Goal: Find specific page/section: Find specific page/section

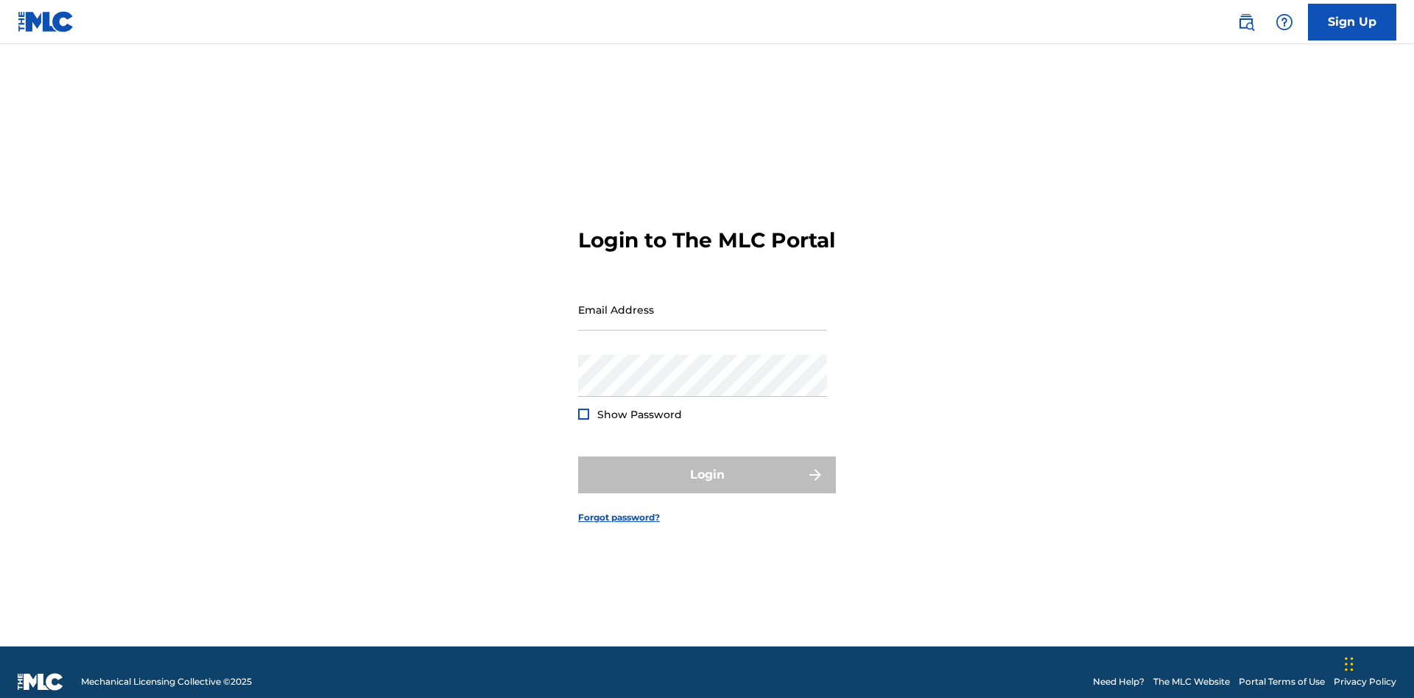
scroll to position [19, 0]
click at [703, 303] on input "Email Address" at bounding box center [702, 310] width 249 height 42
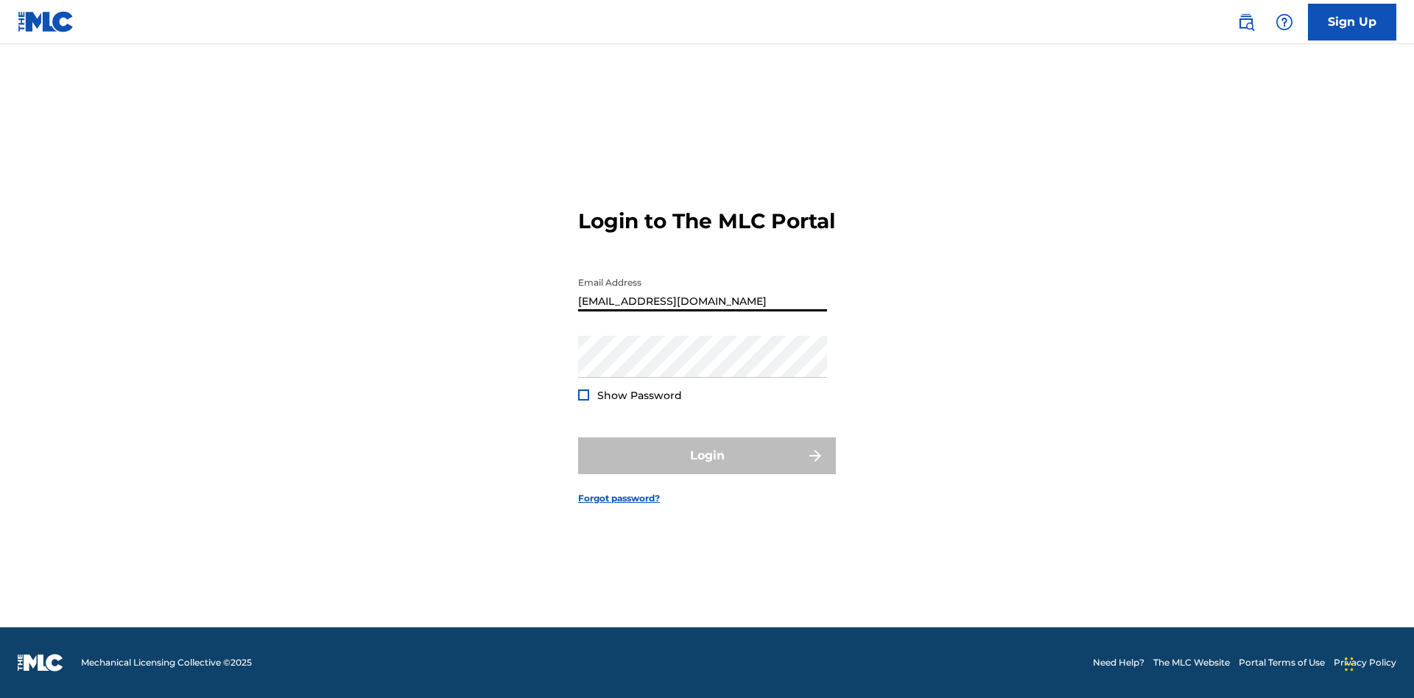
type input "Duke.McTesterson@gmail.com"
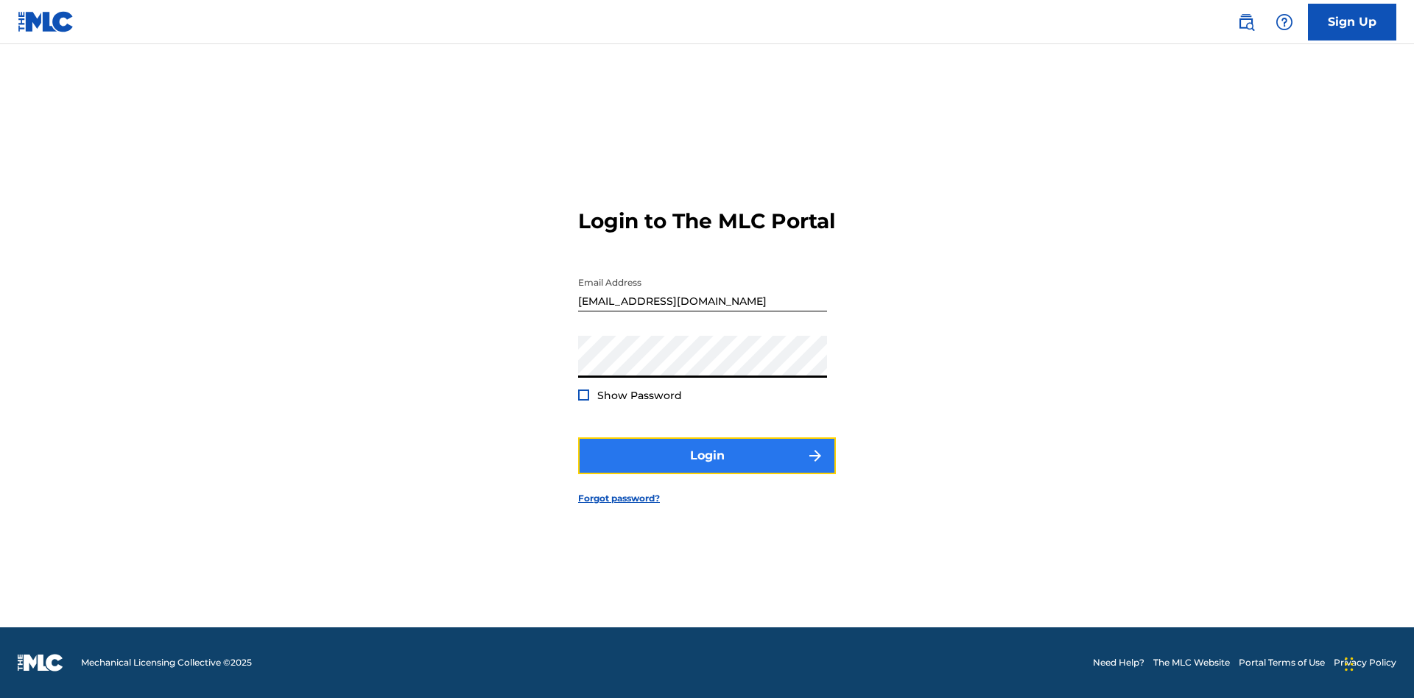
click at [707, 469] on button "Login" at bounding box center [707, 456] width 258 height 37
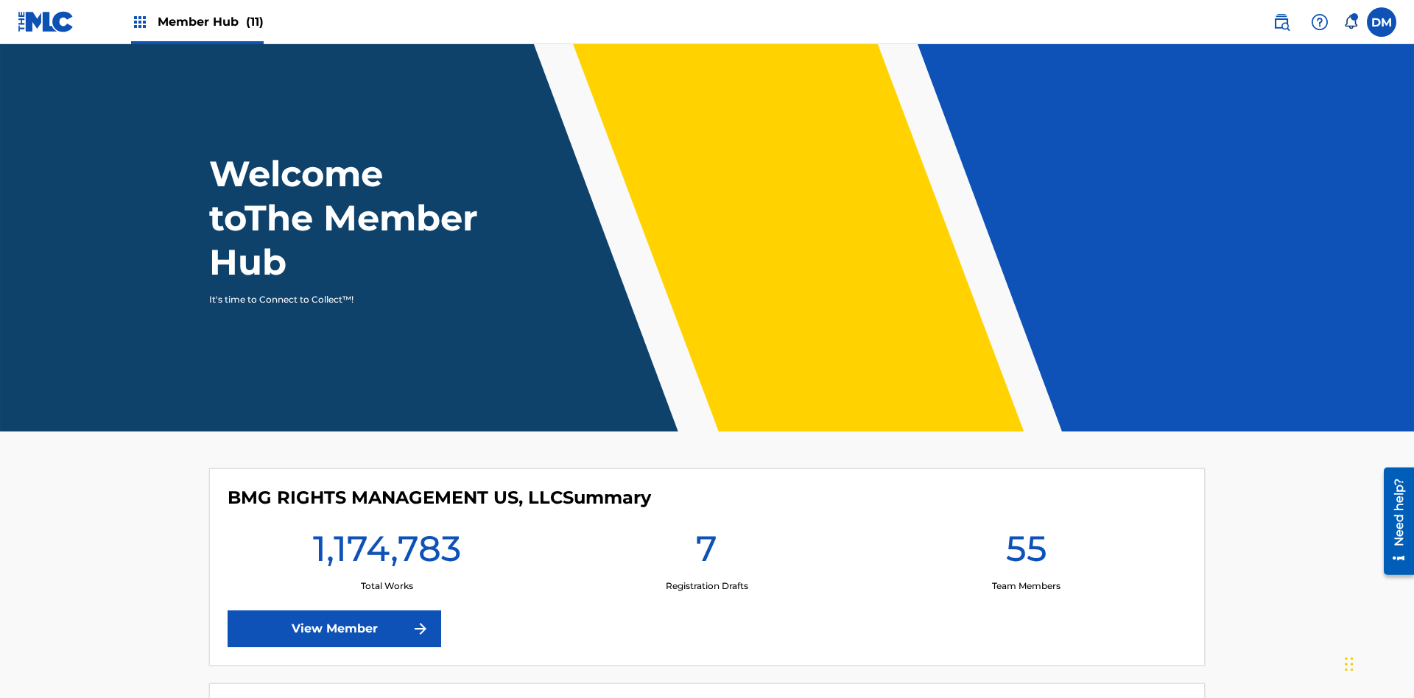
scroll to position [63, 0]
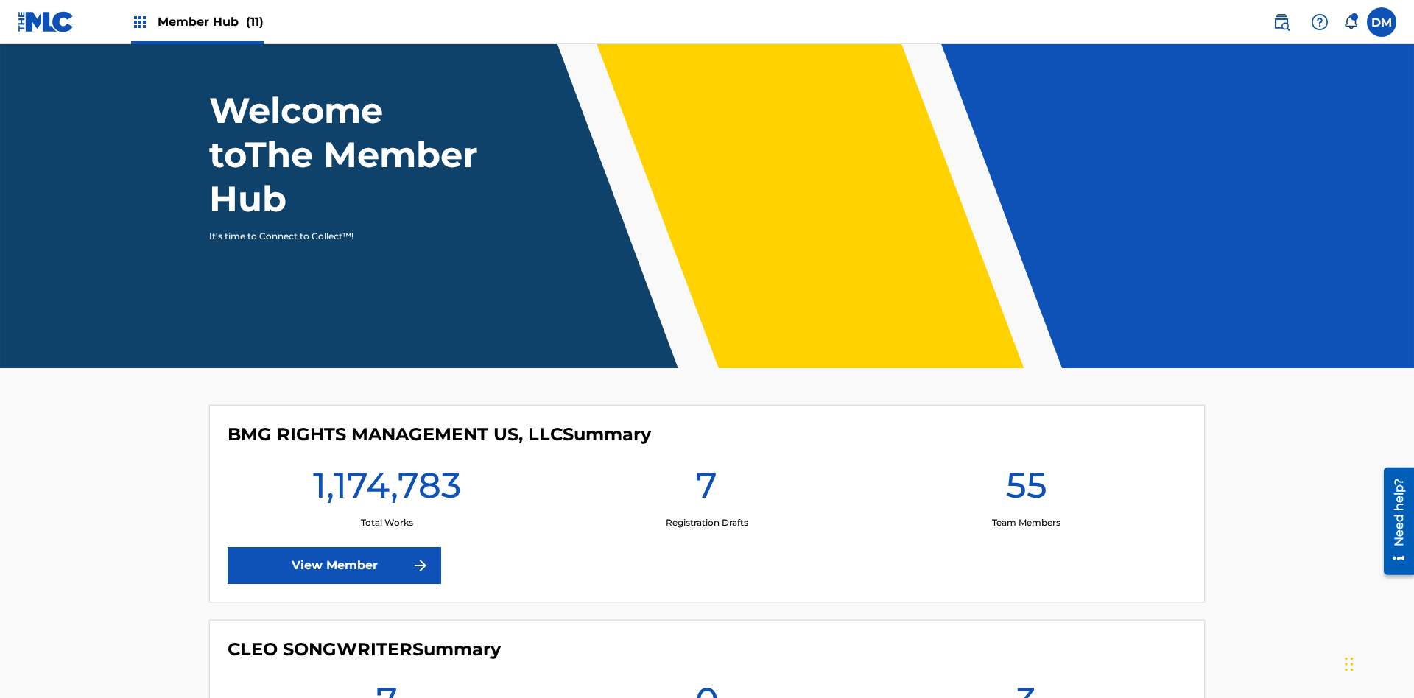
click at [197, 21] on span "Member Hub (11)" at bounding box center [211, 21] width 106 height 17
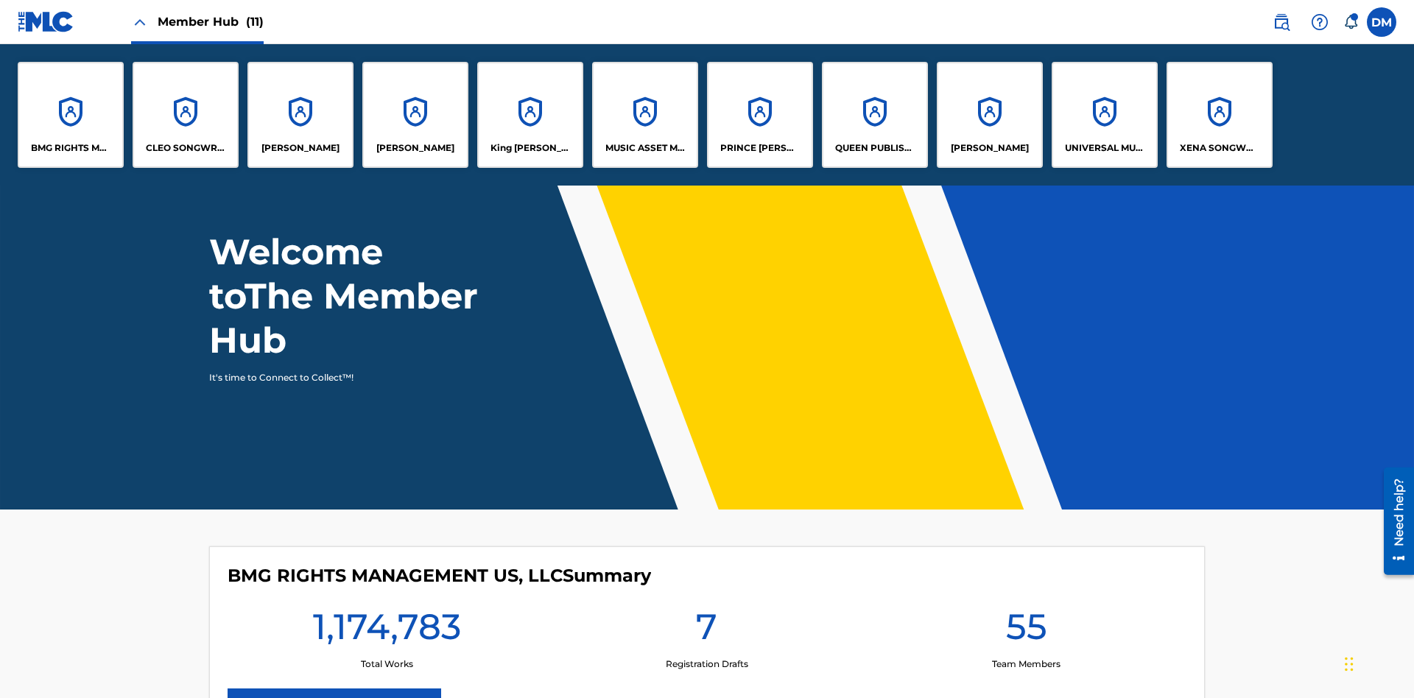
scroll to position [0, 0]
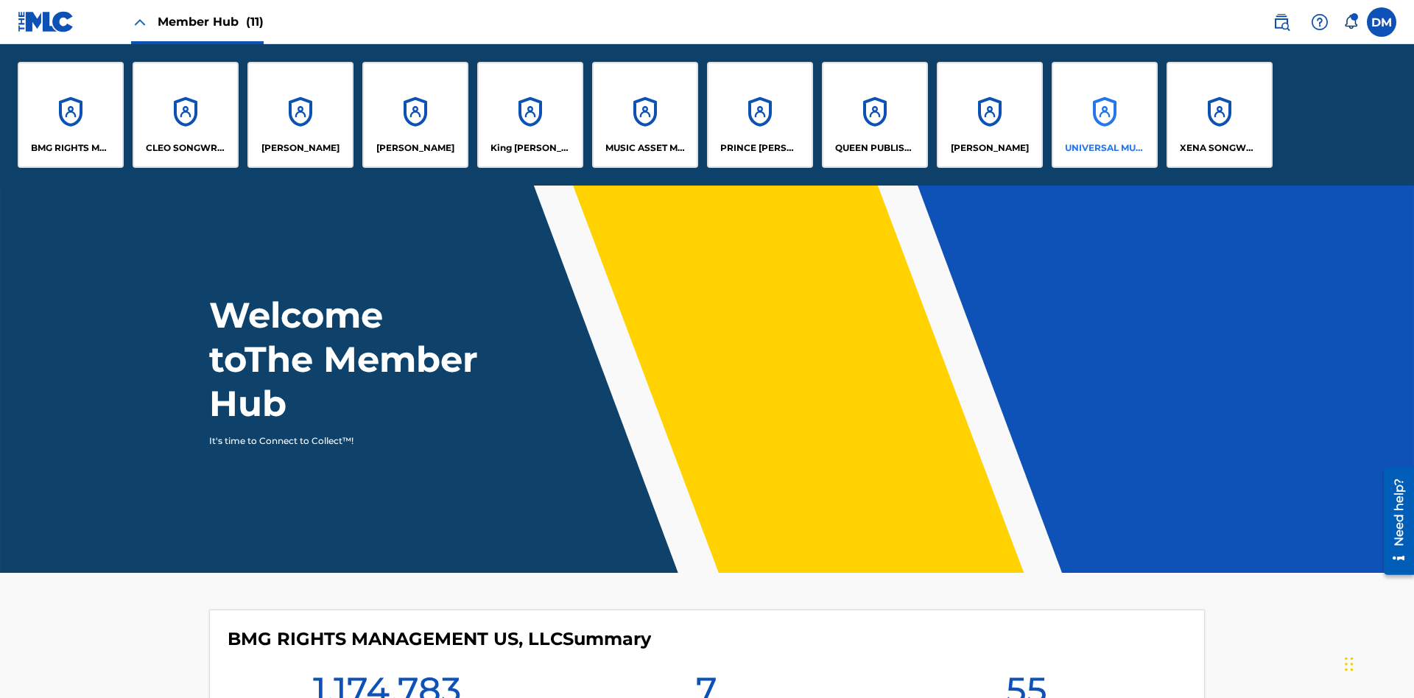
click at [1104, 148] on p "UNIVERSAL MUSIC PUB GROUP" at bounding box center [1105, 147] width 80 height 13
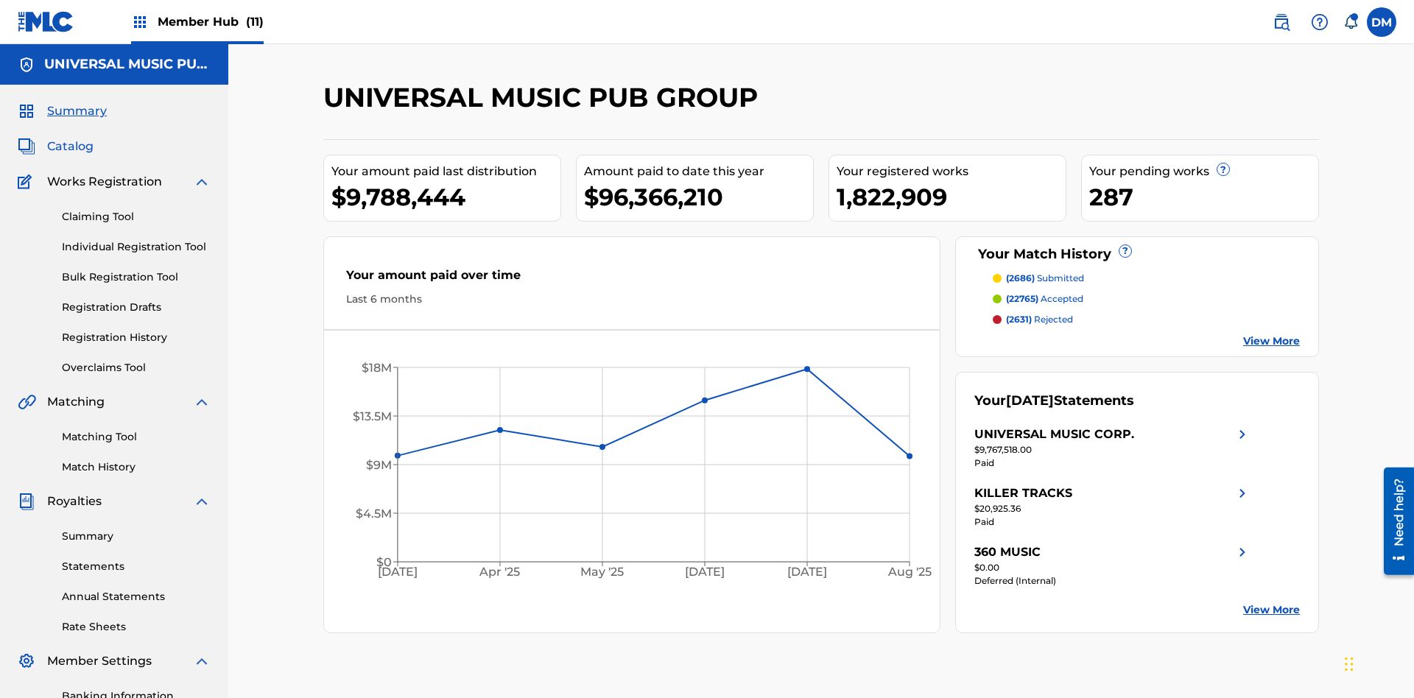
click at [70, 138] on span "Catalog" at bounding box center [70, 147] width 46 height 18
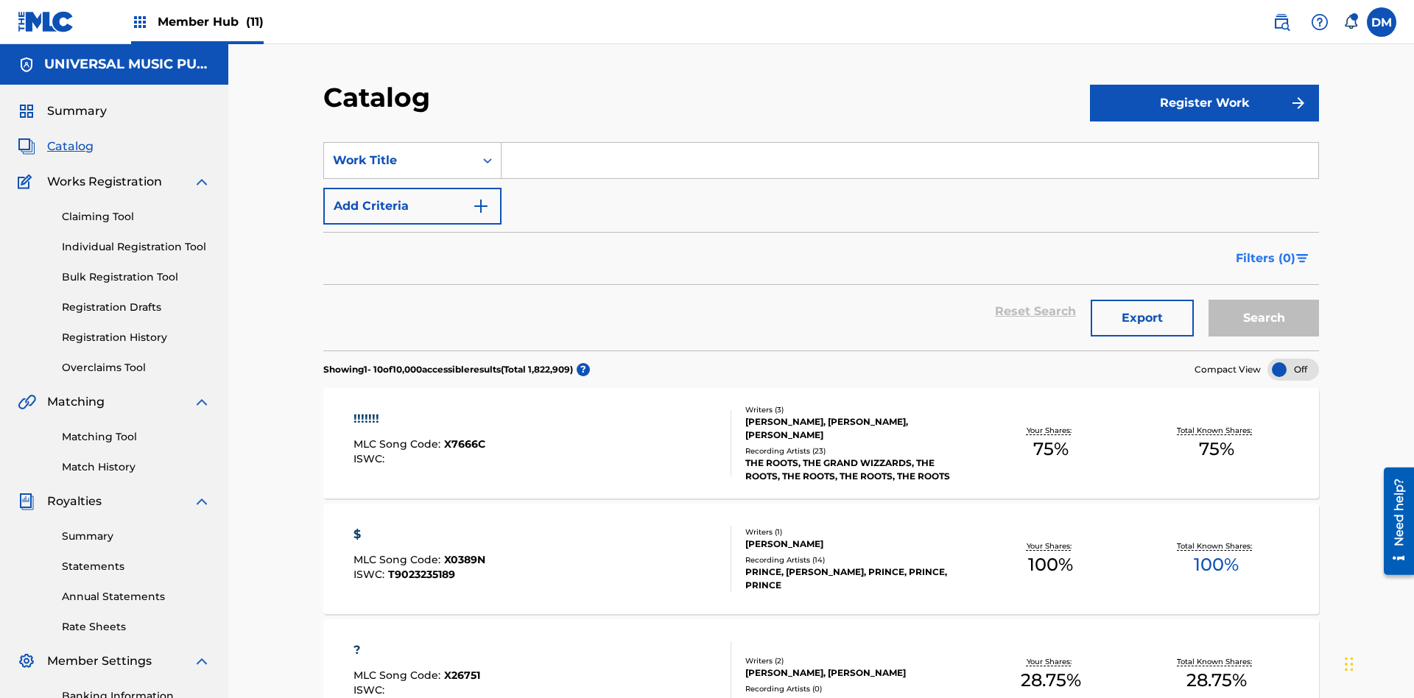
click at [1266, 250] on span "Filters ( 0 )" at bounding box center [1266, 259] width 60 height 18
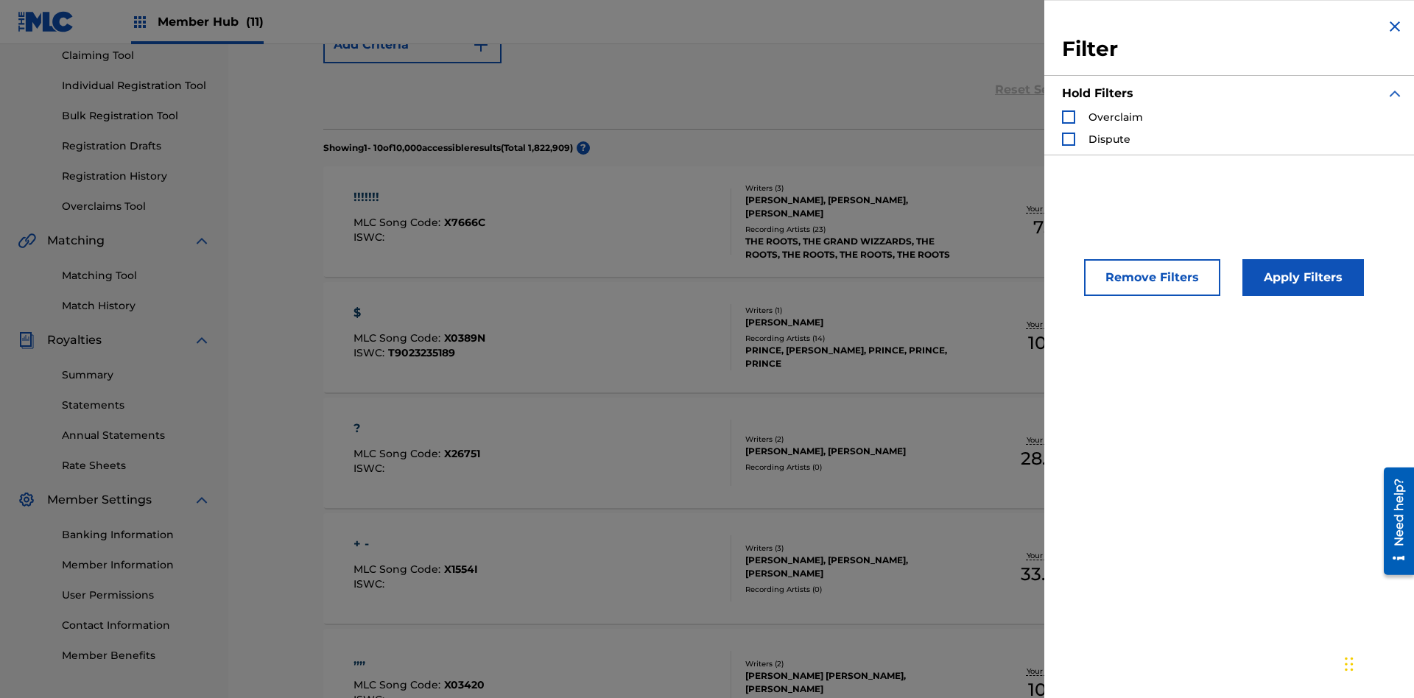
click at [1069, 117] on div "Search Form" at bounding box center [1068, 117] width 13 height 13
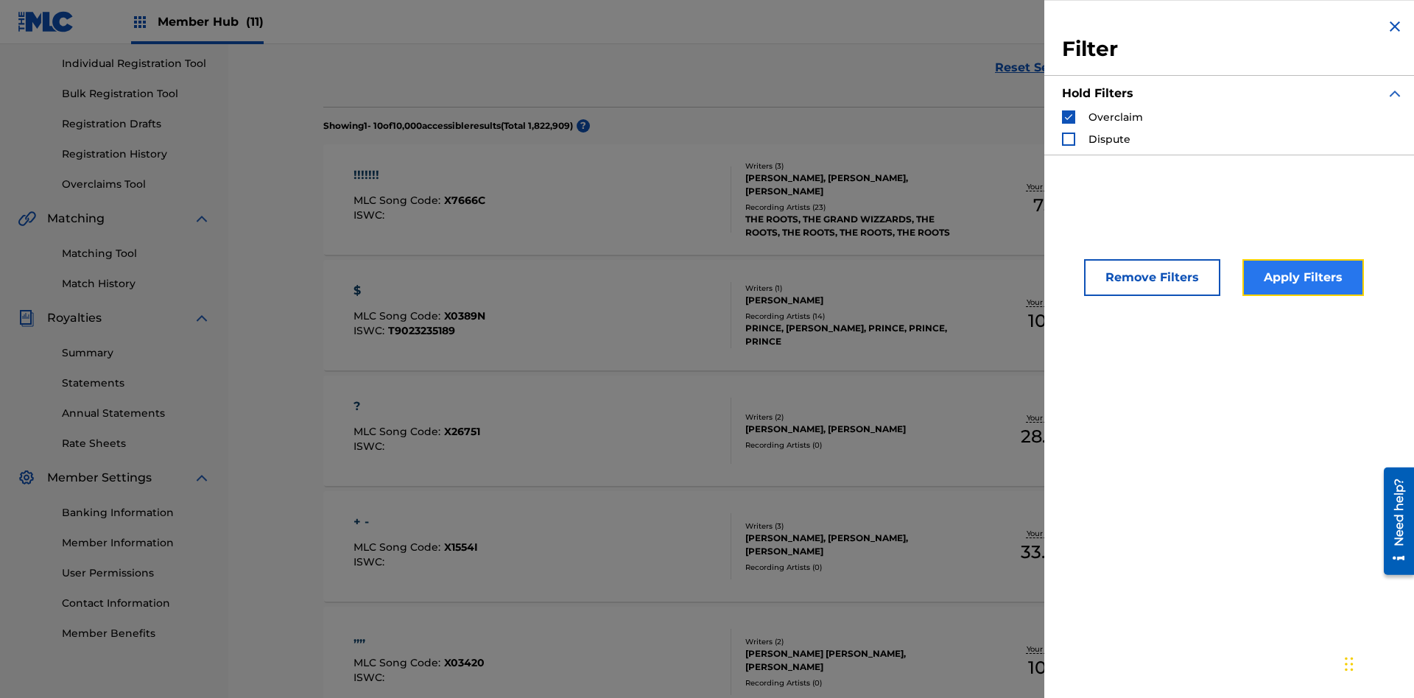
click at [1301, 278] on button "Apply Filters" at bounding box center [1304, 277] width 122 height 37
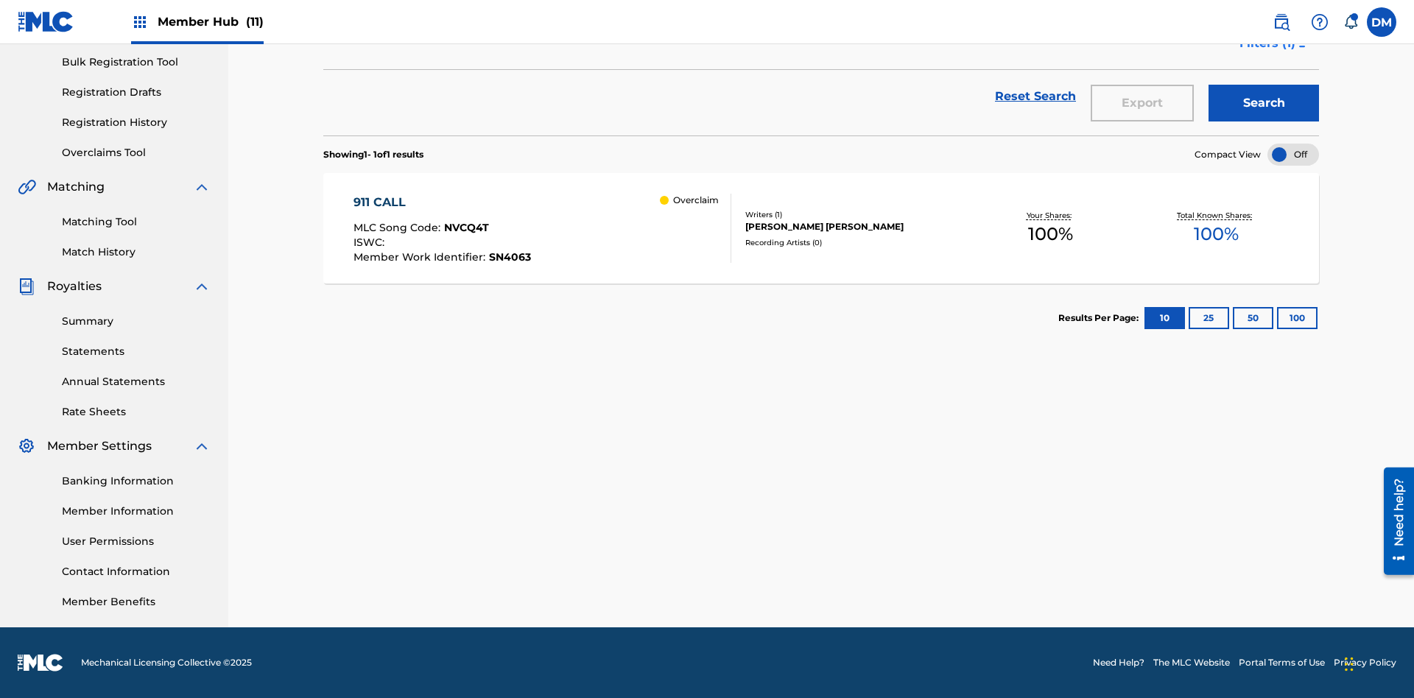
click at [1267, 52] on span "Filters ( 1 )" at bounding box center [1268, 44] width 56 height 18
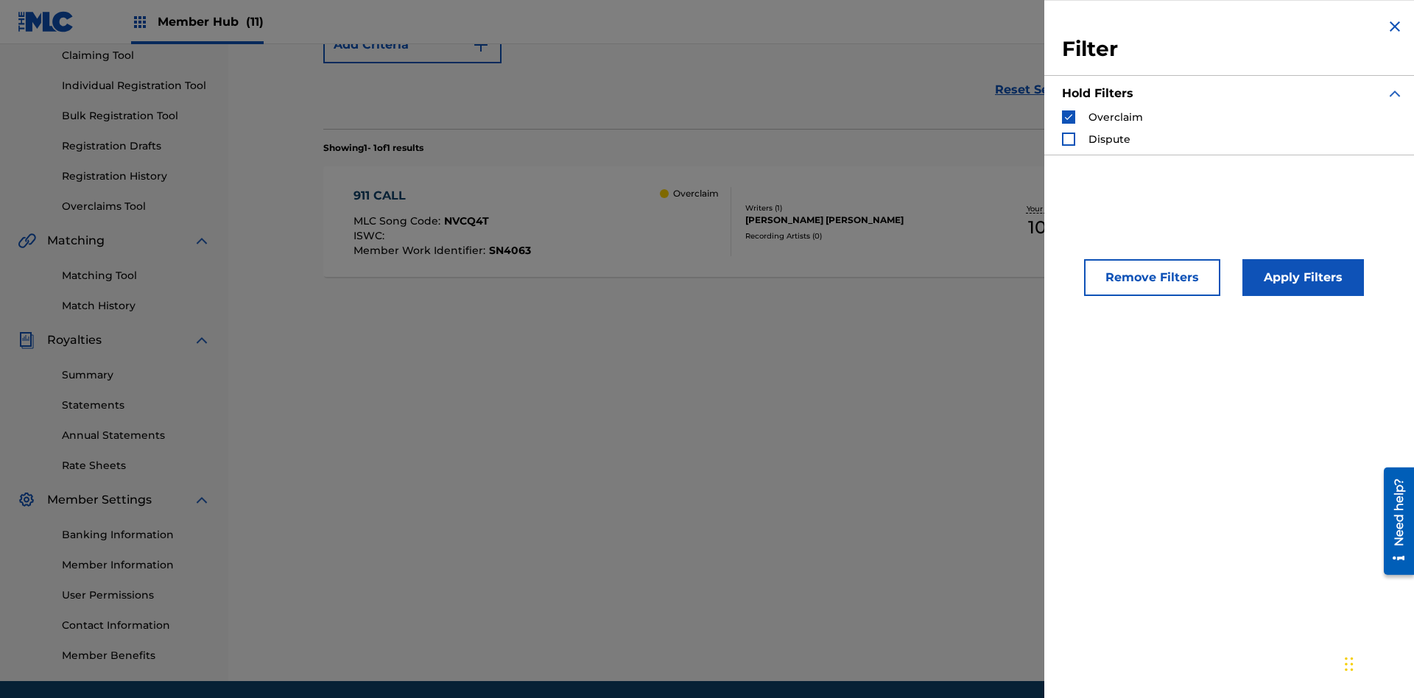
click at [1069, 117] on img "Search Form" at bounding box center [1069, 117] width 10 height 10
